Goal: Navigation & Orientation: Find specific page/section

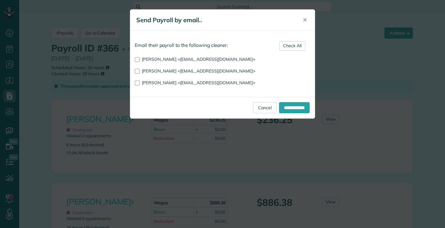
scroll to position [228, 19]
drag, startPoint x: 305, startPoint y: 18, endPoint x: 304, endPoint y: 21, distance: 3.6
click at [305, 20] on span "✕" at bounding box center [304, 19] width 5 height 7
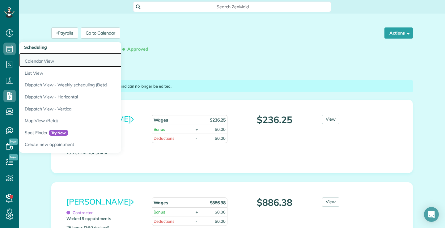
click at [35, 61] on link "Calendar View" at bounding box center [96, 60] width 154 height 14
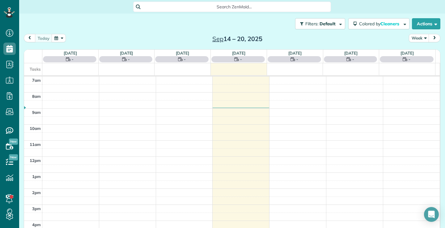
scroll to position [3, 3]
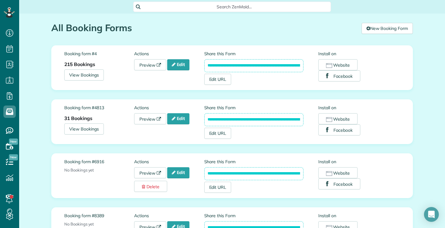
scroll to position [3, 3]
